Goal: Task Accomplishment & Management: Manage account settings

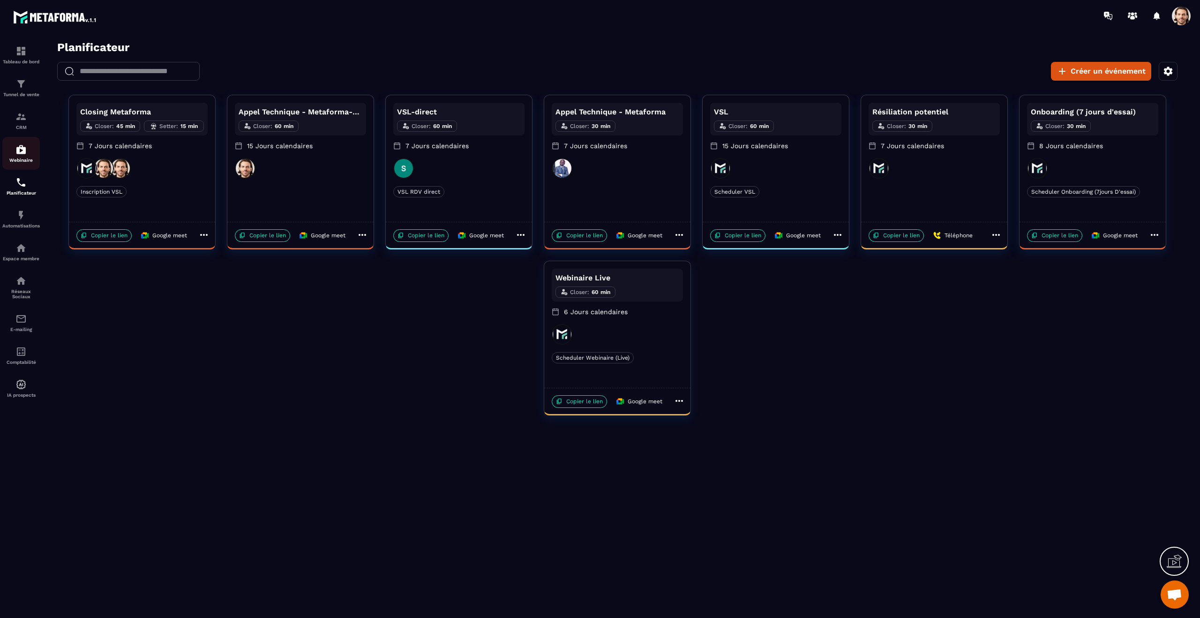
click at [24, 156] on div "Webinaire" at bounding box center [20, 153] width 37 height 19
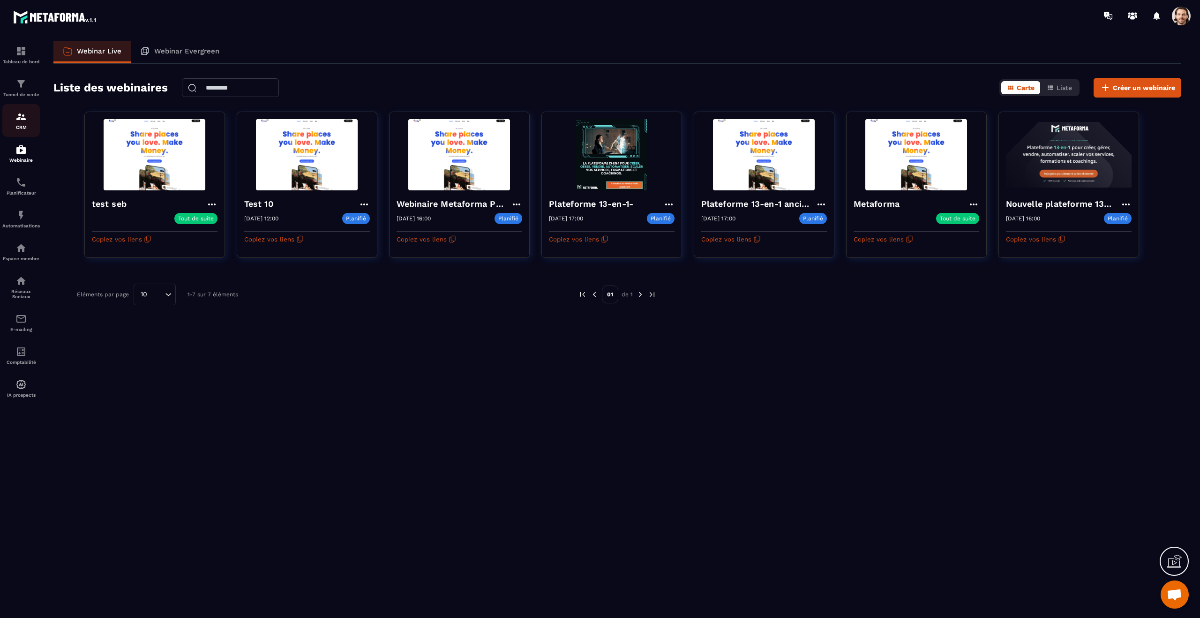
click at [22, 114] on img at bounding box center [20, 116] width 11 height 11
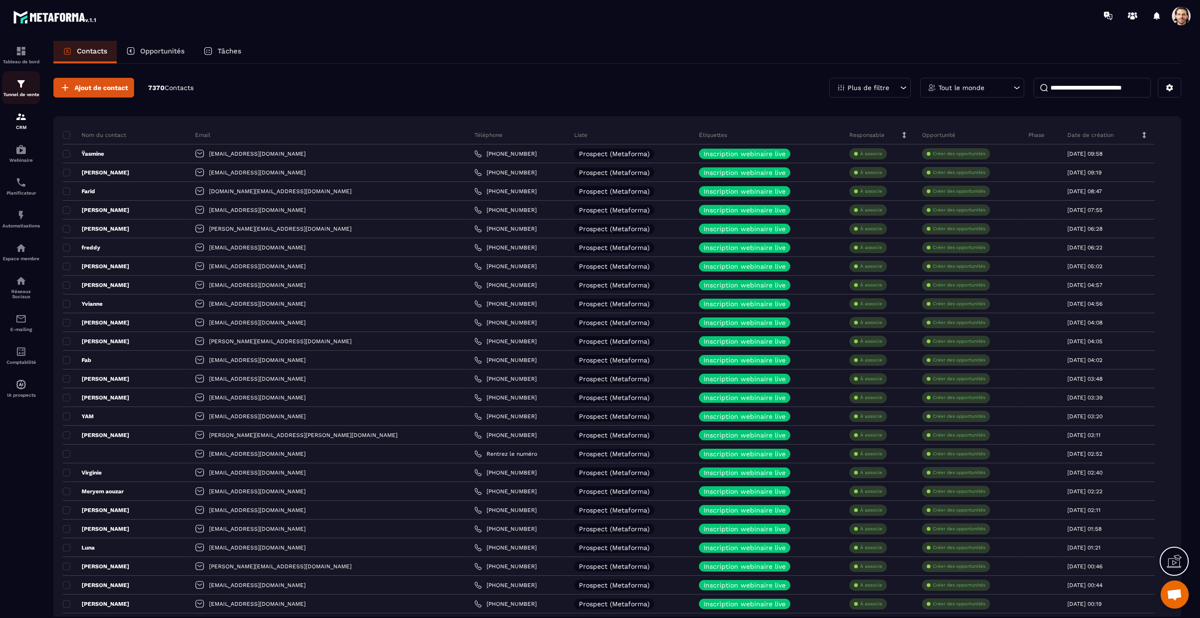
click at [22, 93] on p "Tunnel de vente" at bounding box center [20, 94] width 37 height 5
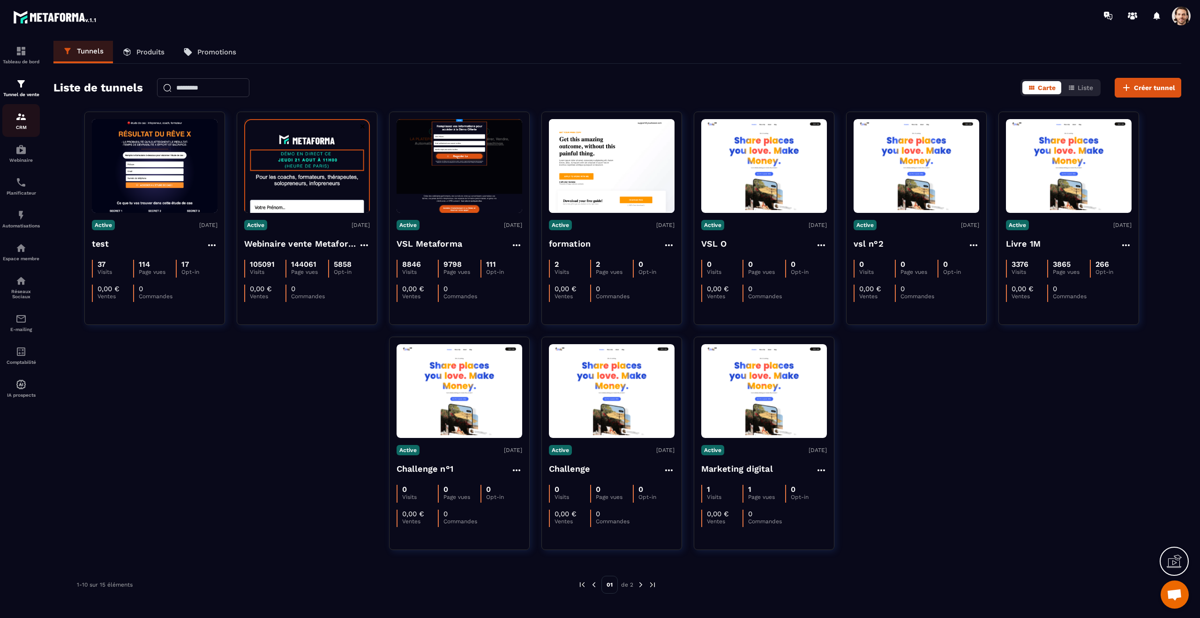
click at [23, 118] on img at bounding box center [20, 116] width 11 height 11
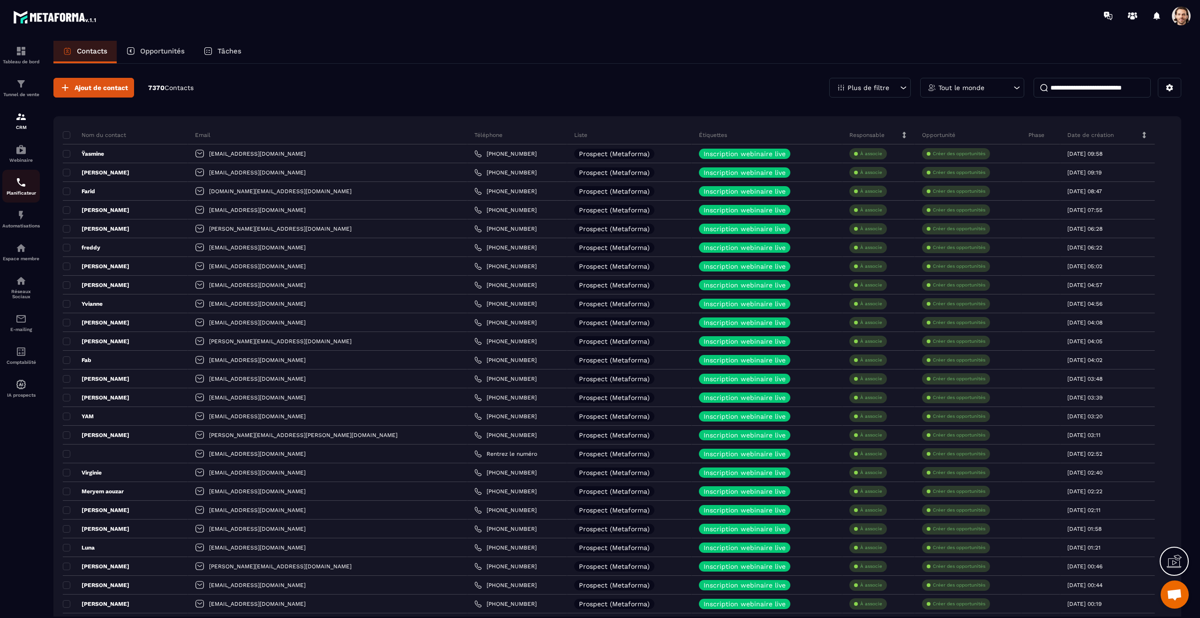
click at [22, 192] on p "Planificateur" at bounding box center [20, 192] width 37 height 5
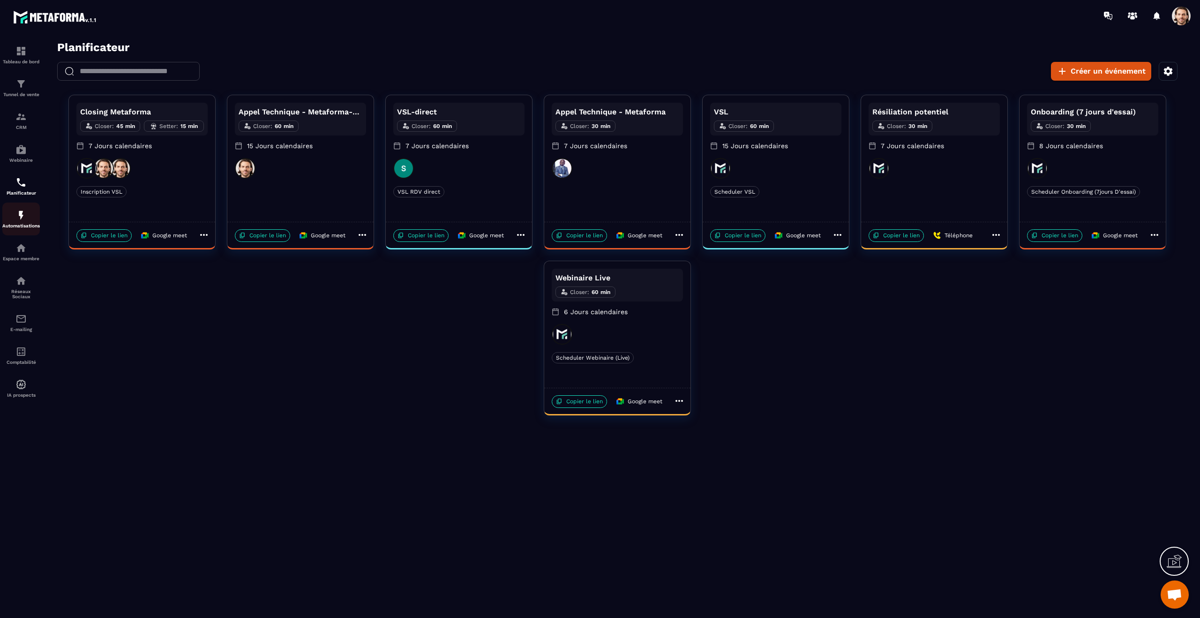
click at [15, 217] on div "Automatisations" at bounding box center [20, 219] width 37 height 19
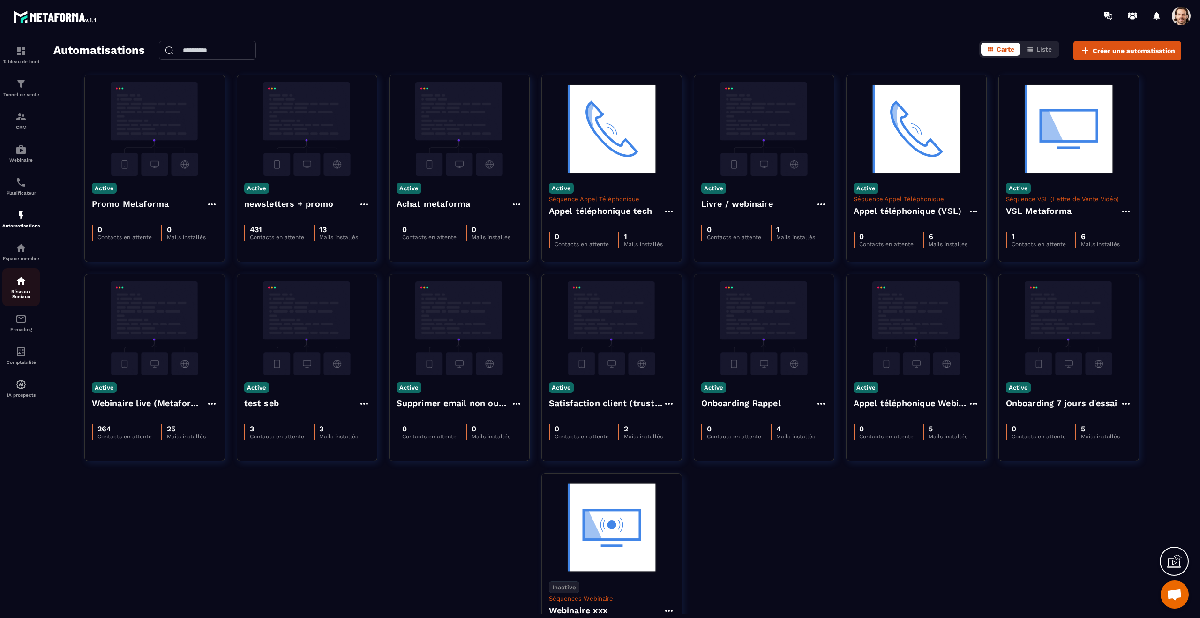
click at [20, 293] on p "Réseaux Sociaux" at bounding box center [20, 294] width 37 height 10
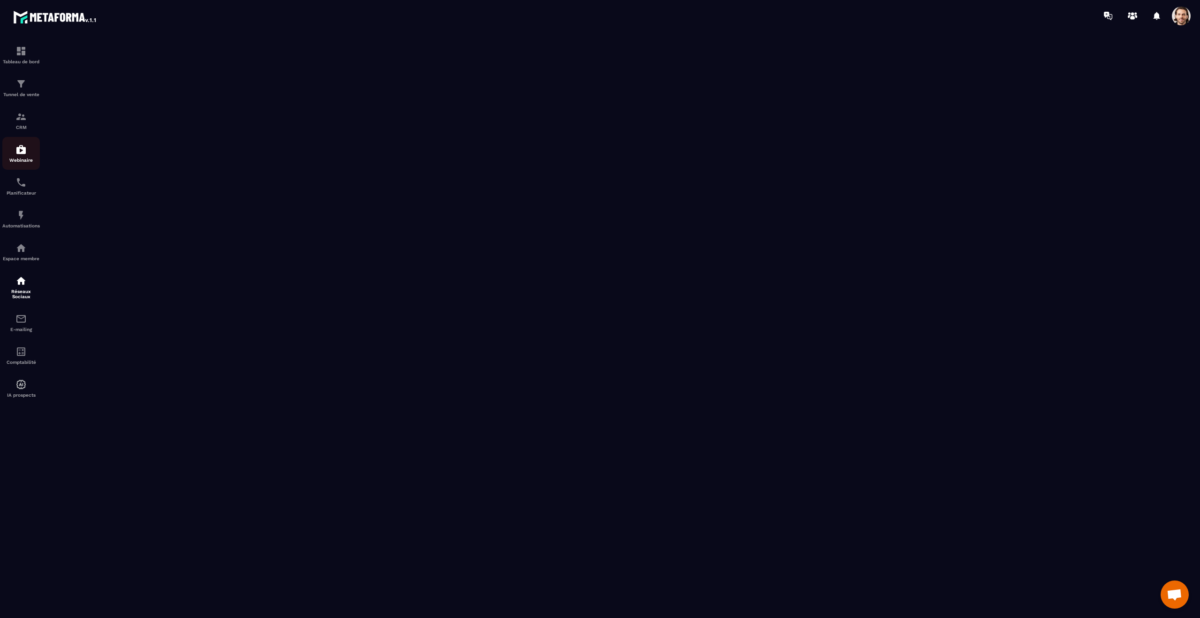
click at [23, 158] on p "Webinaire" at bounding box center [20, 159] width 37 height 5
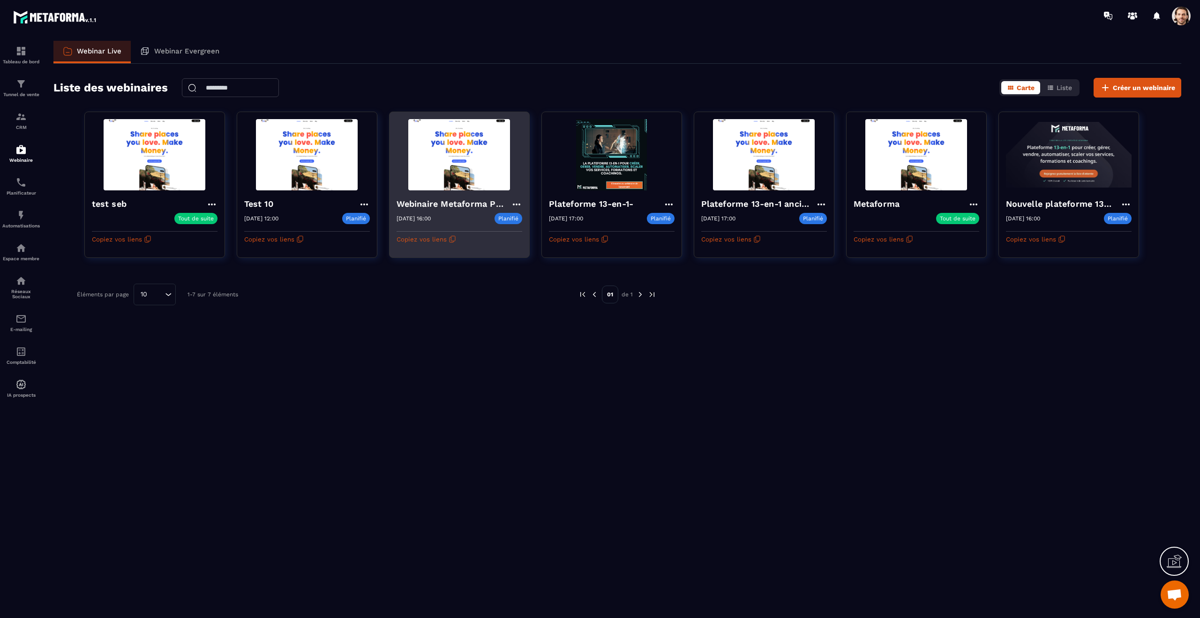
click at [462, 203] on h4 "Webinaire Metaforma Plateforme 13-en-1" at bounding box center [454, 203] width 114 height 13
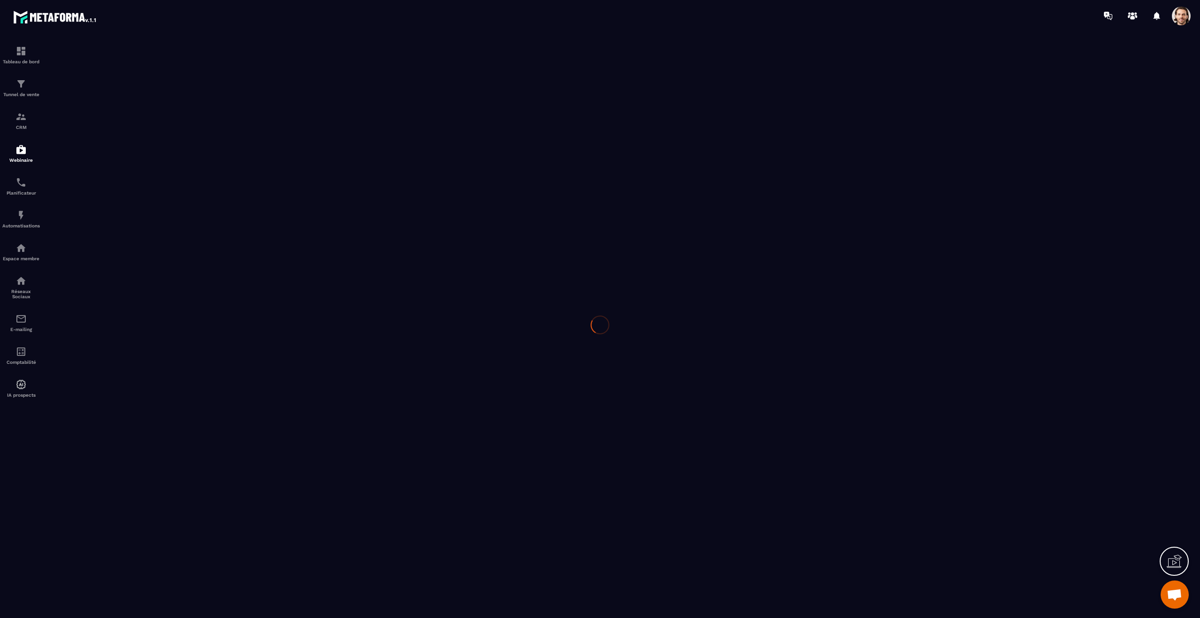
type input "**********"
type textarea "**********"
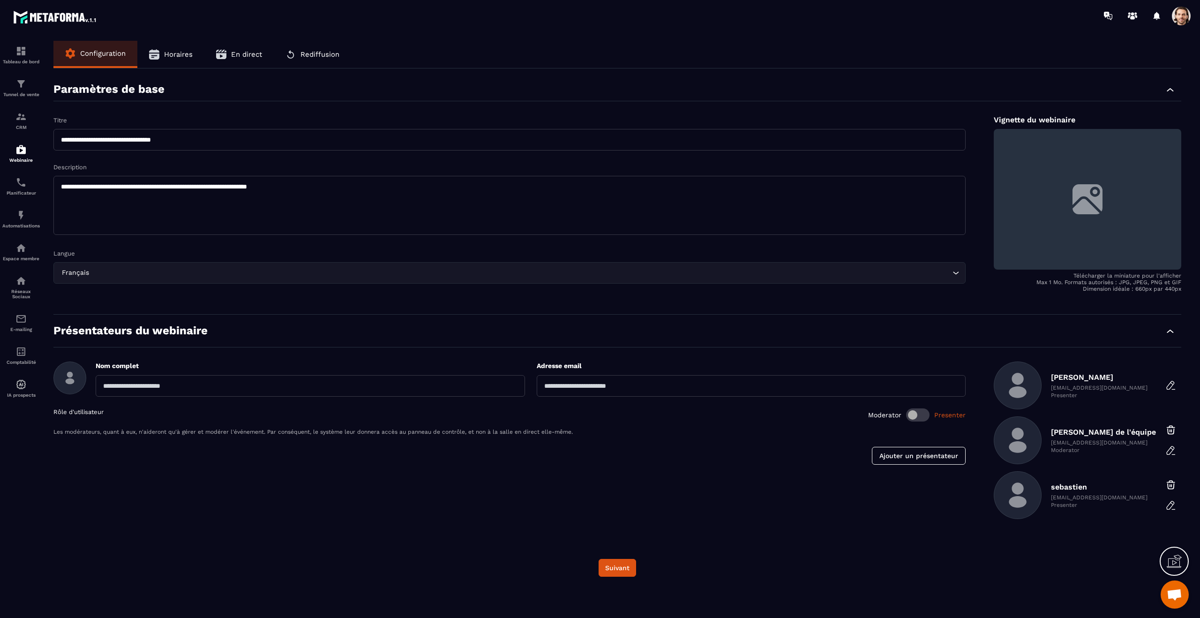
click at [150, 40] on div "Tableau de bord Tunnel de vente CRM Webinaire Planificateur Automatisations Esp…" at bounding box center [80, 323] width 160 height 585
click at [158, 48] on button "Horaires" at bounding box center [170, 54] width 67 height 27
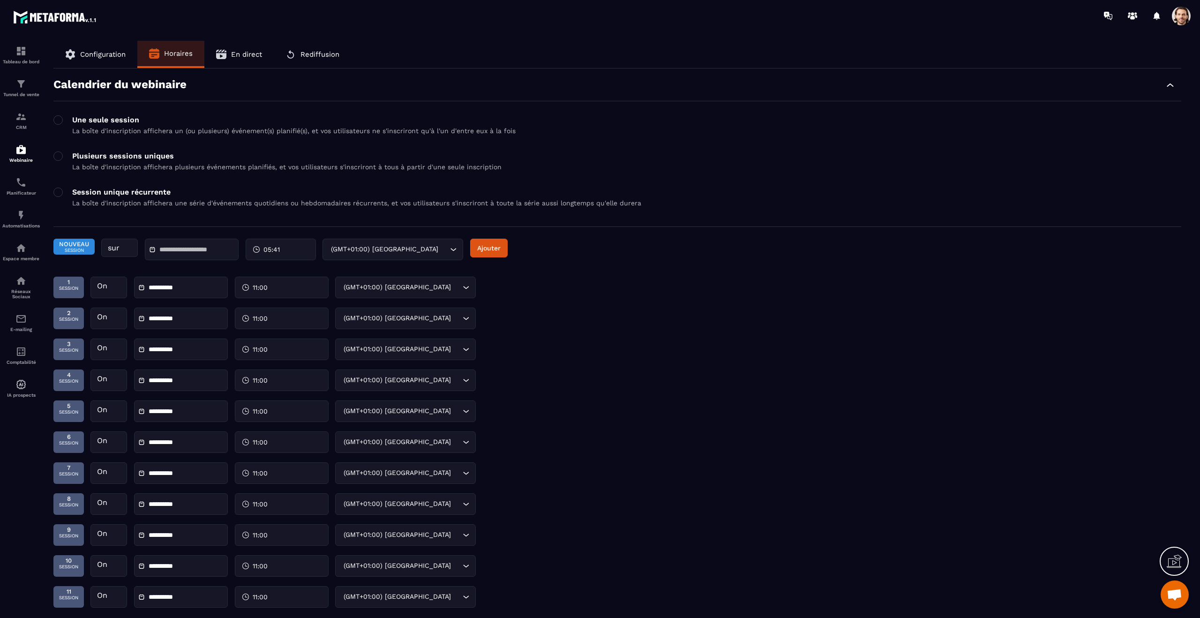
click at [84, 48] on button "Configuration" at bounding box center [95, 54] width 84 height 27
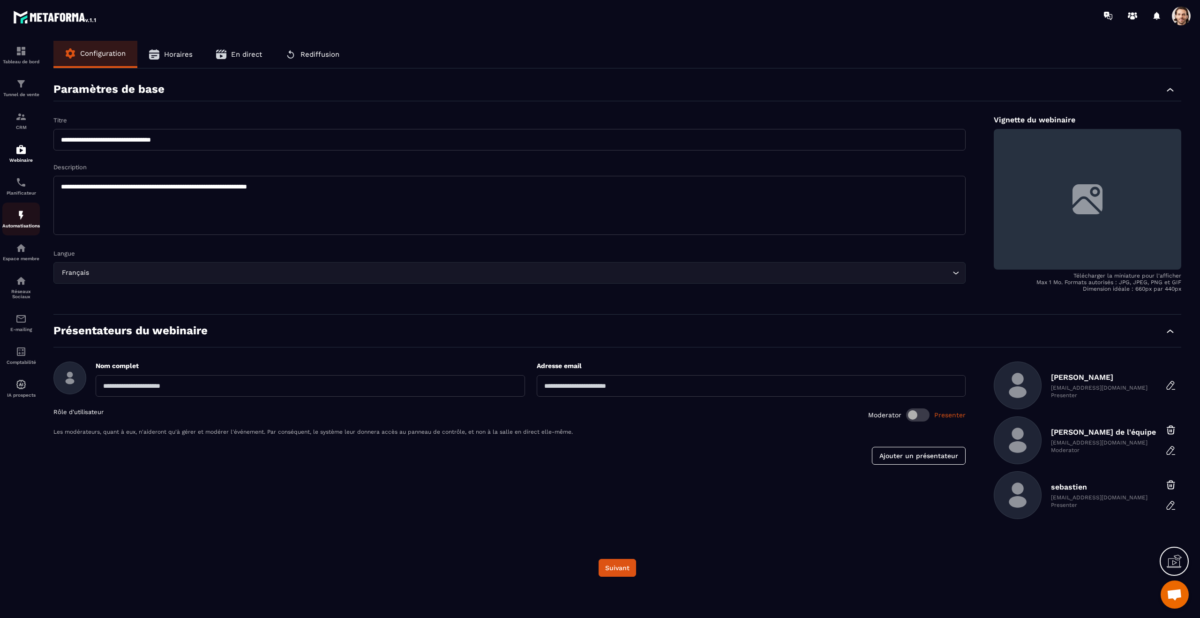
click at [24, 213] on img at bounding box center [20, 215] width 11 height 11
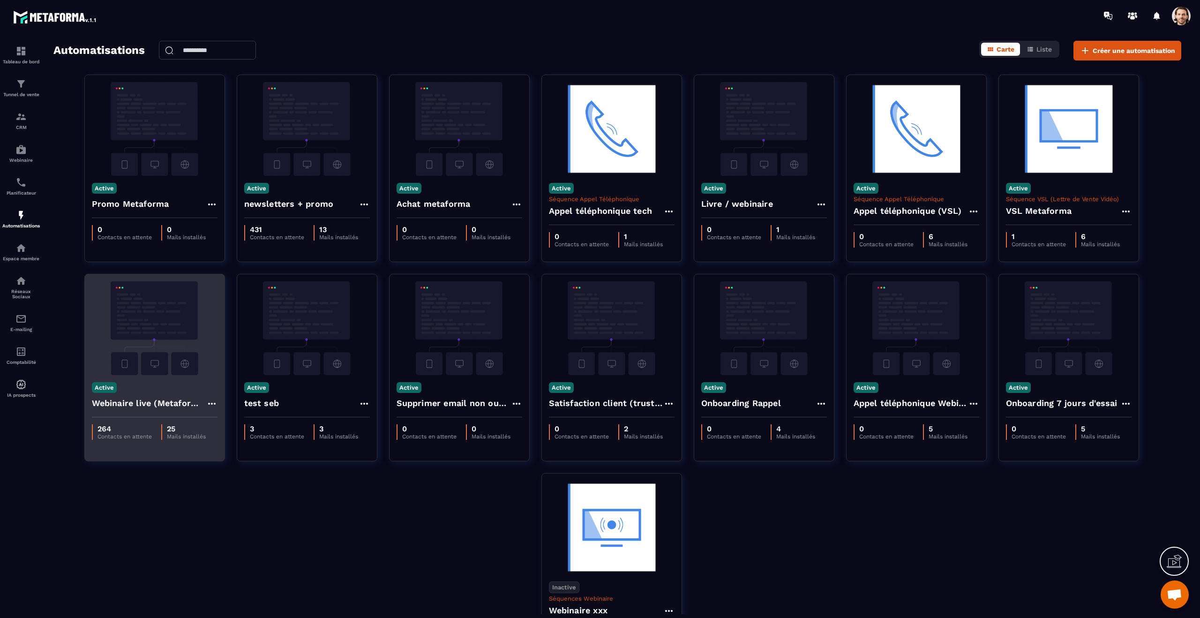
click at [145, 403] on h4 "Webinaire live (Metaforma)" at bounding box center [149, 403] width 114 height 13
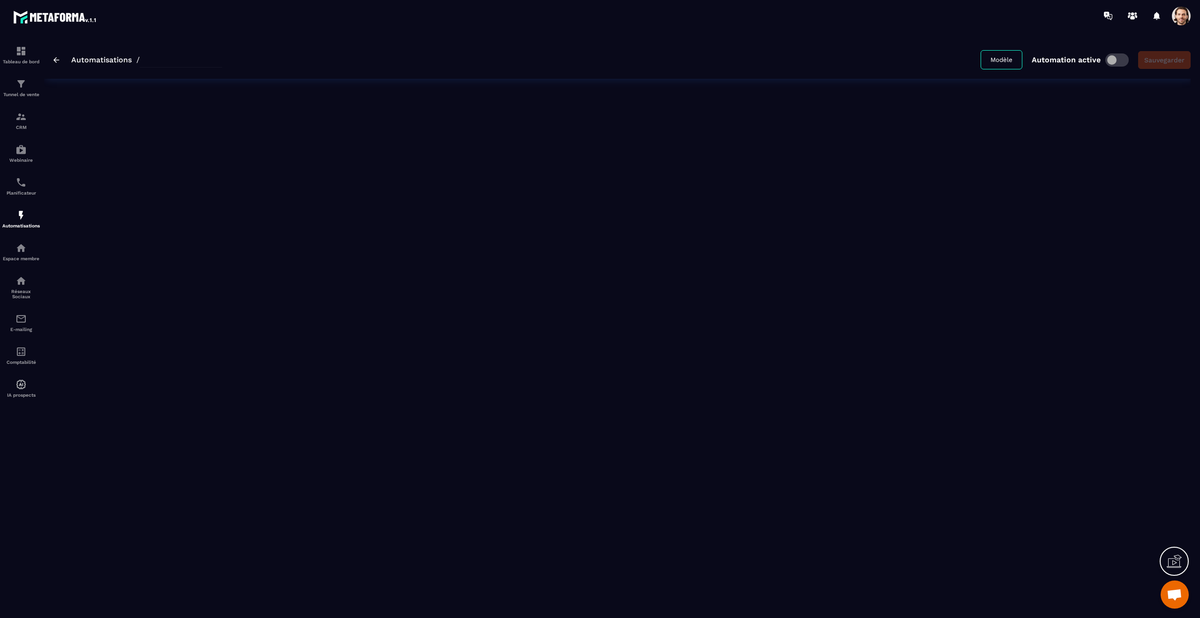
type input "**********"
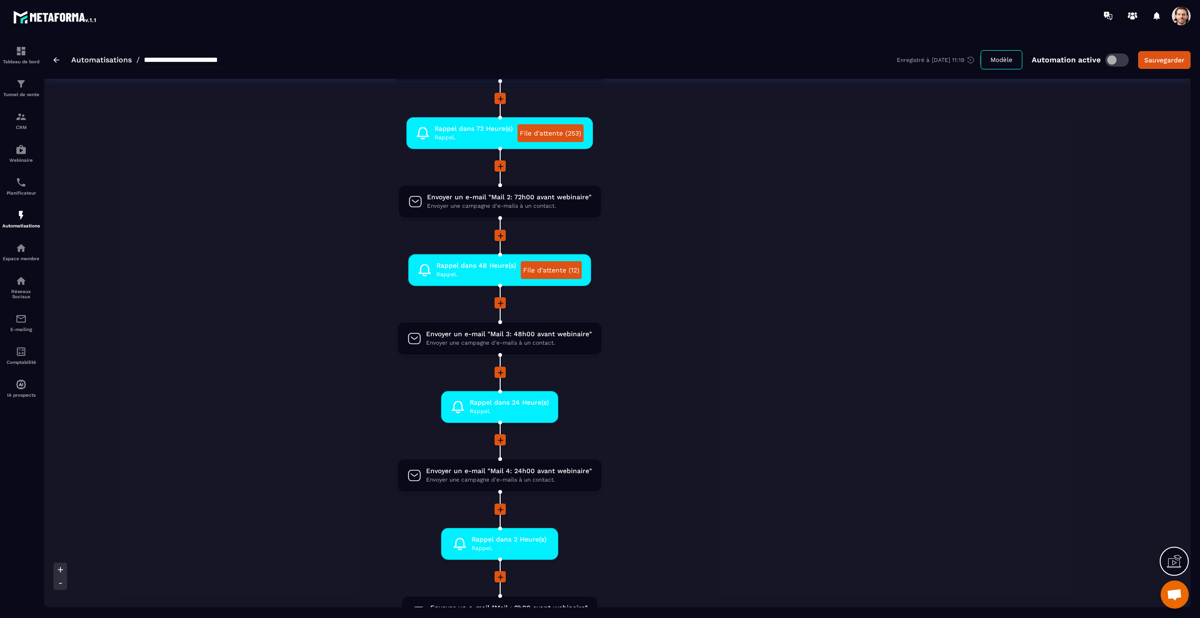
scroll to position [155, 0]
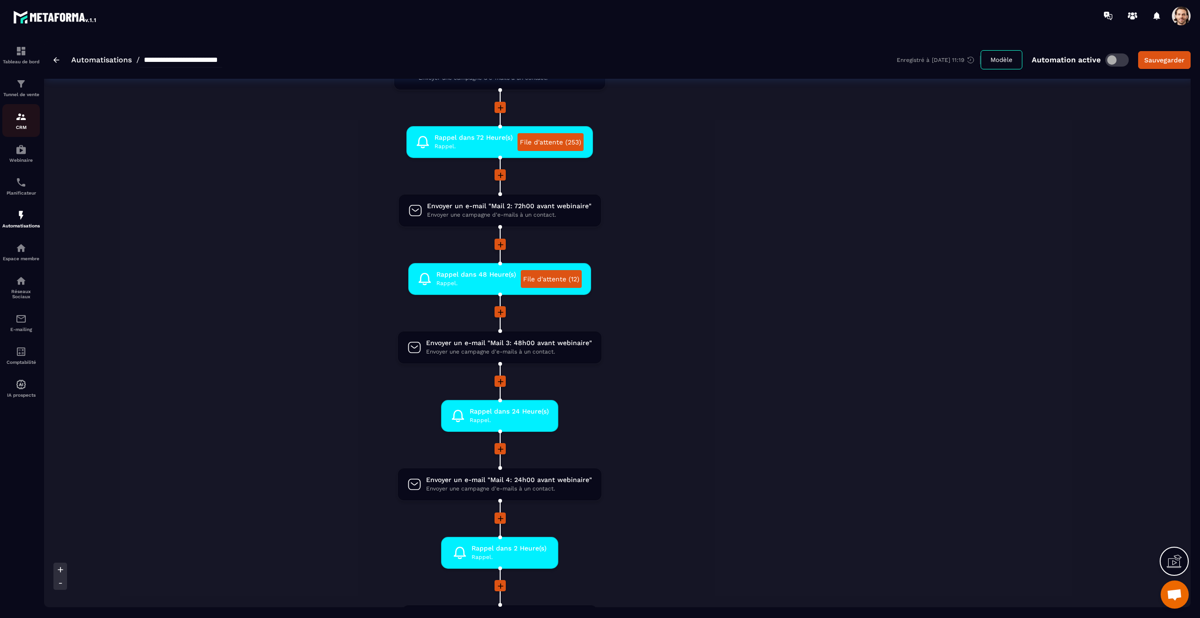
click at [19, 119] on img at bounding box center [20, 116] width 11 height 11
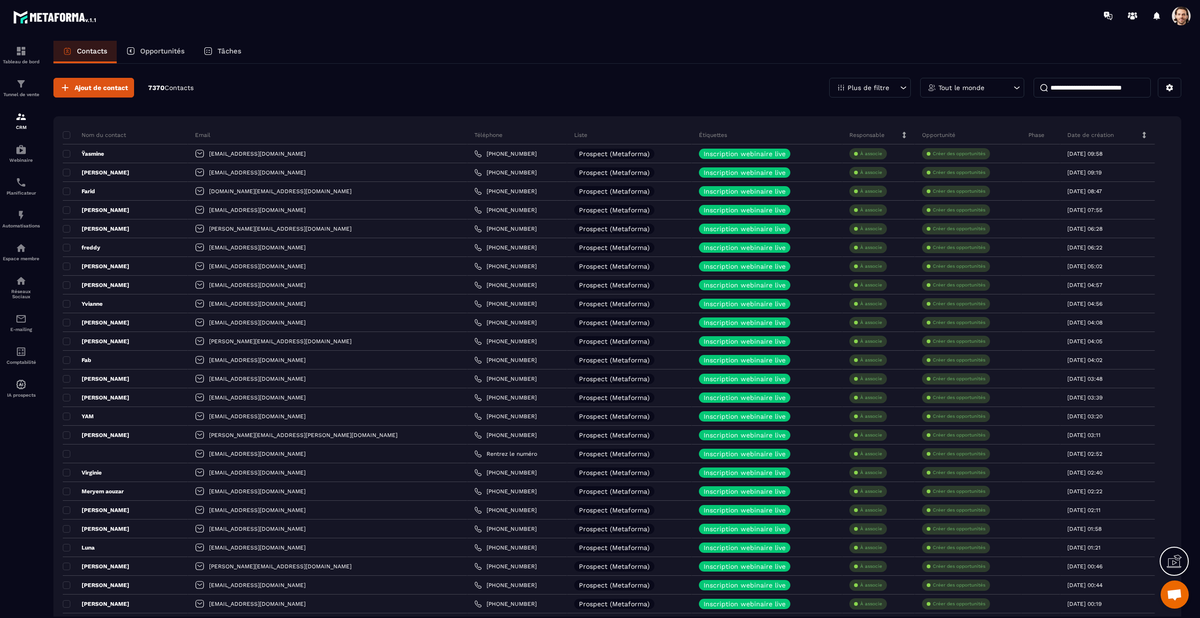
click at [1182, 16] on span at bounding box center [1181, 16] width 19 height 19
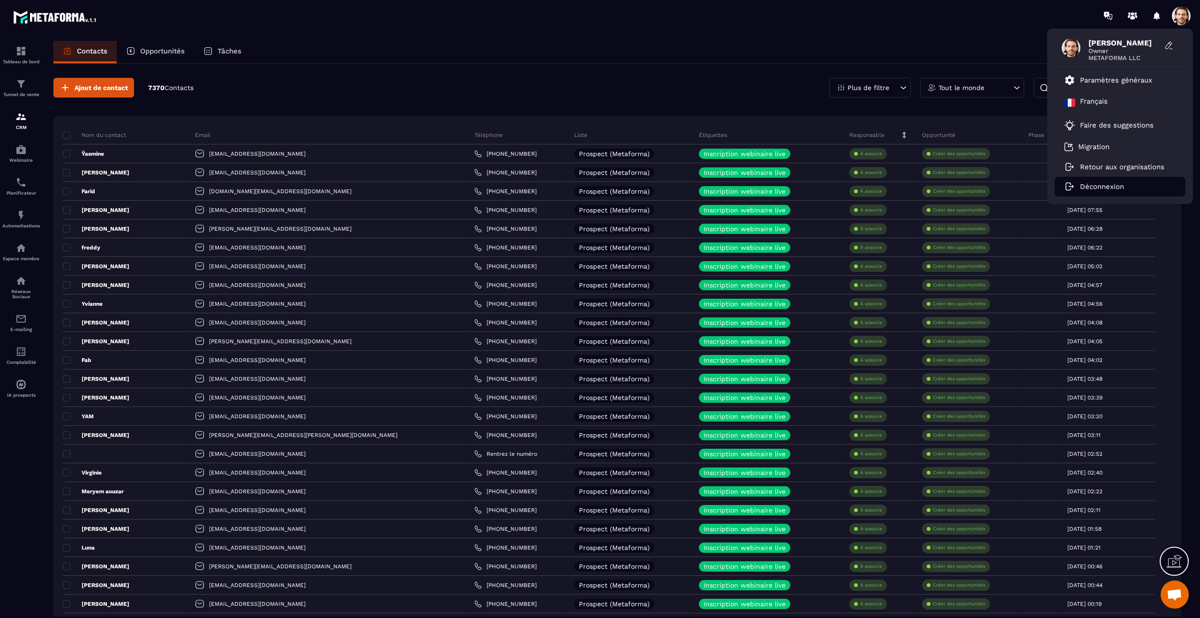
click at [1120, 189] on p "Déconnexion" at bounding box center [1102, 186] width 44 height 8
